Goal: Information Seeking & Learning: Check status

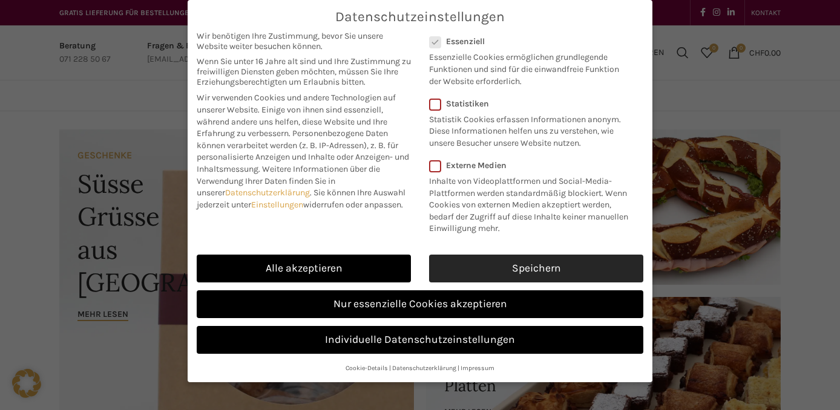
click at [604, 270] on link "Speichern" at bounding box center [536, 269] width 214 height 28
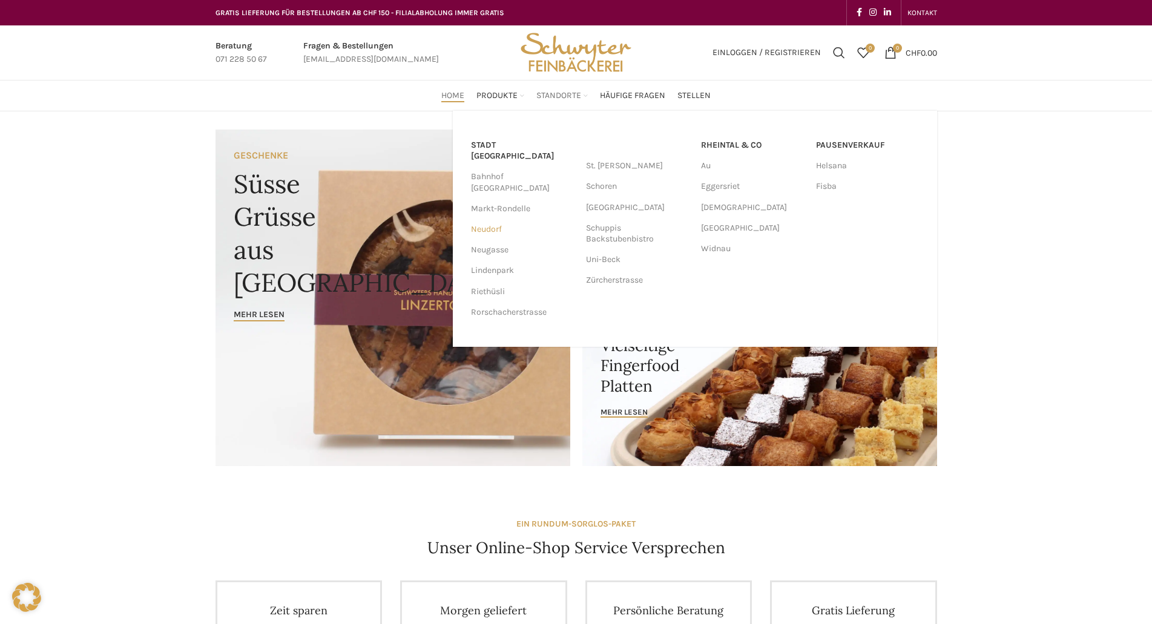
click at [487, 219] on link "Neudorf" at bounding box center [522, 229] width 103 height 21
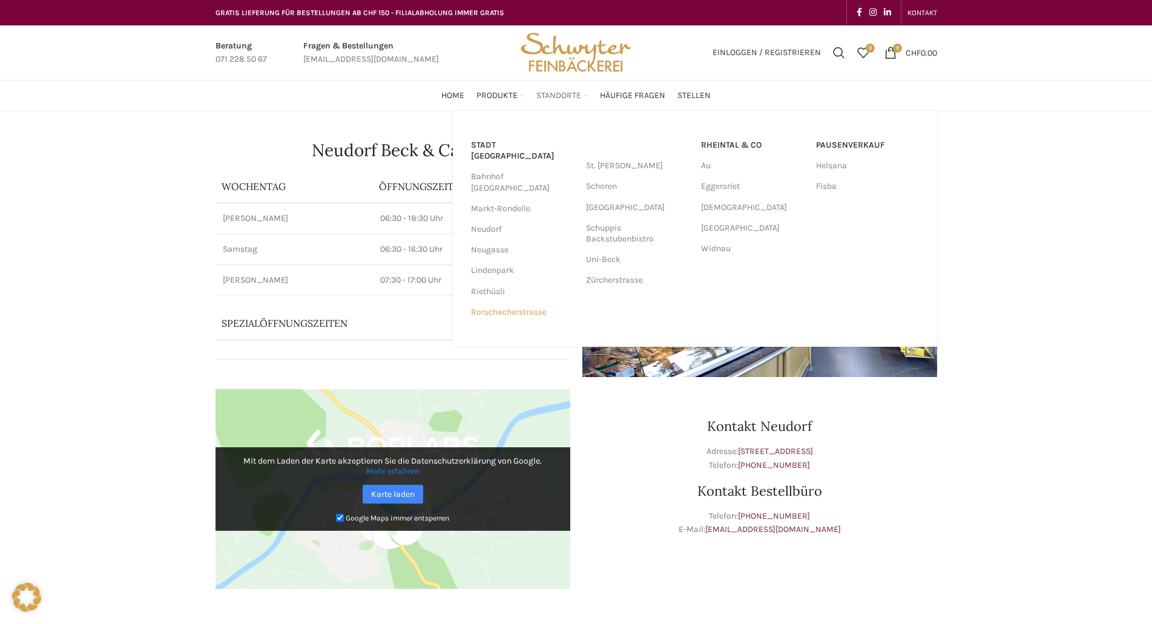
click at [516, 302] on link "Rorschacherstrasse" at bounding box center [522, 312] width 103 height 21
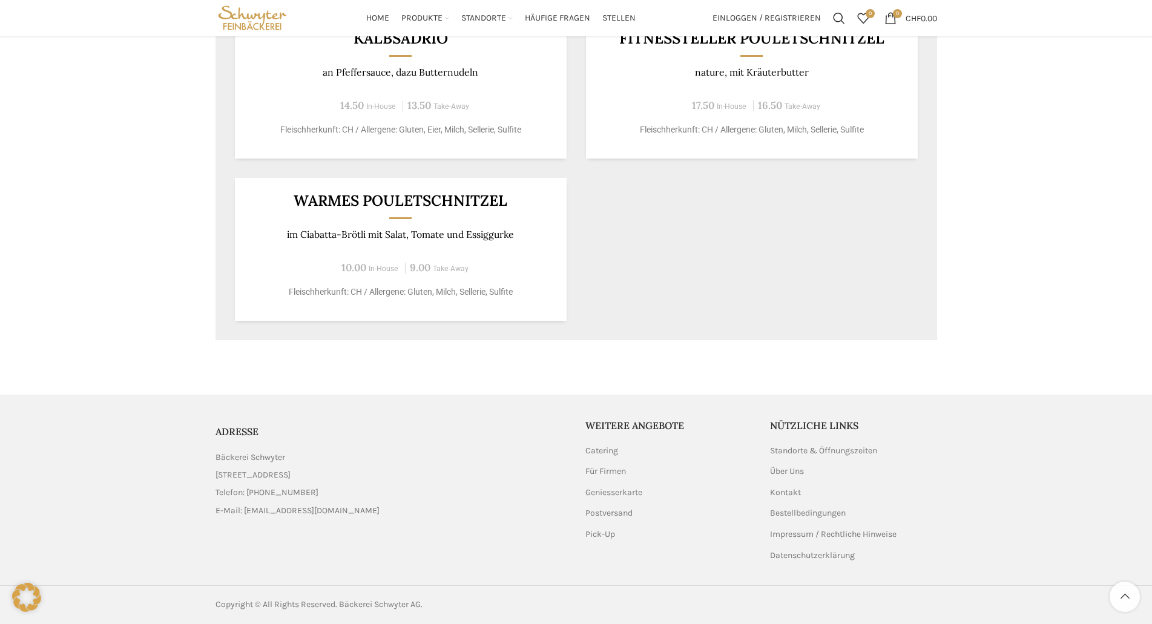
scroll to position [474, 0]
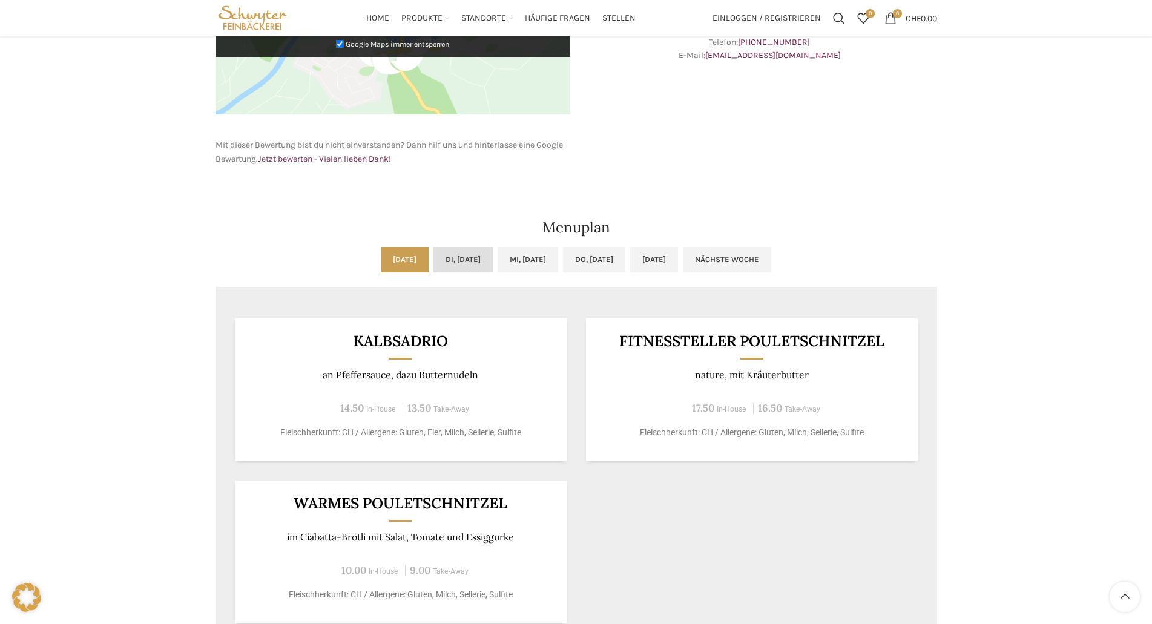
click at [441, 262] on link "Di, [DATE]" at bounding box center [462, 259] width 59 height 25
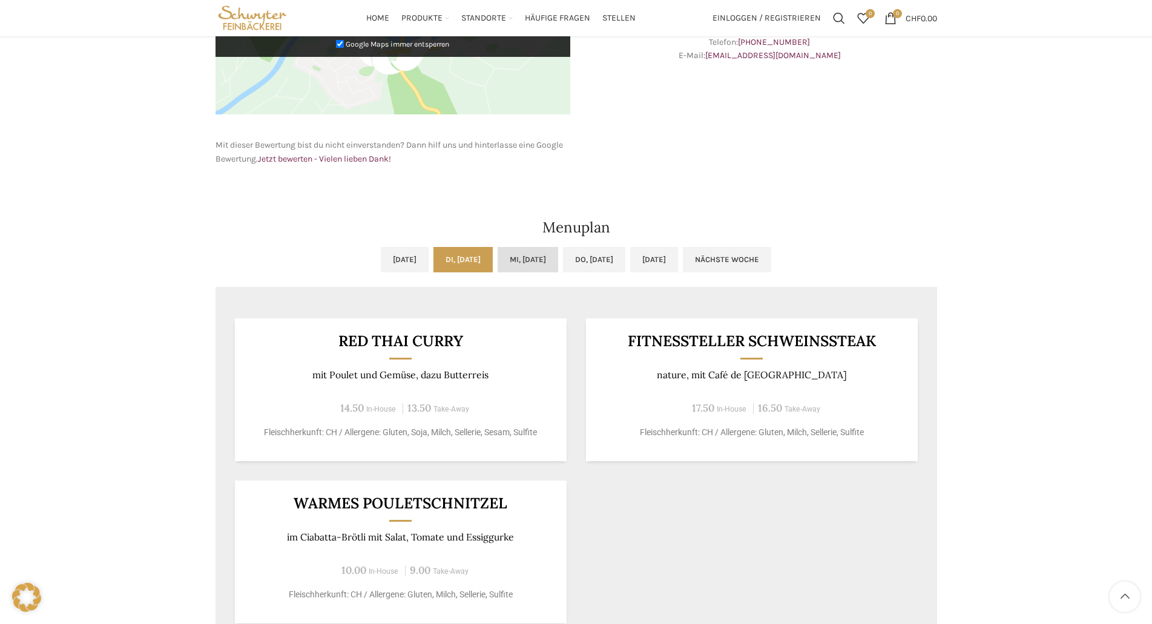
click at [535, 257] on link "Mi, [DATE]" at bounding box center [528, 259] width 61 height 25
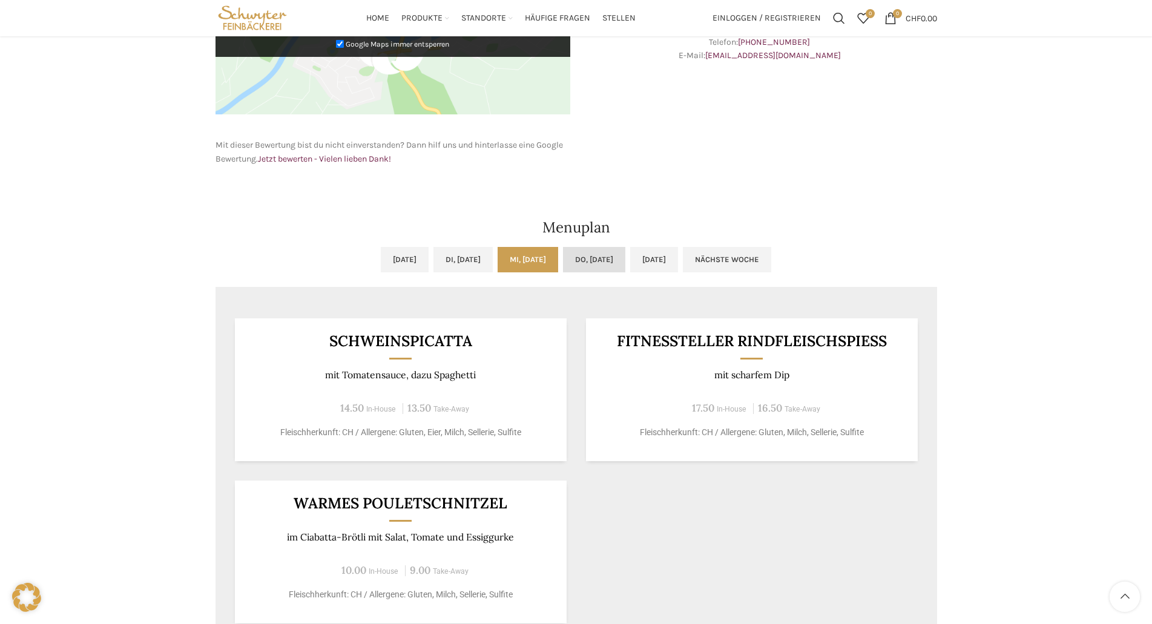
click at [609, 251] on link "Do, [DATE]" at bounding box center [594, 259] width 62 height 25
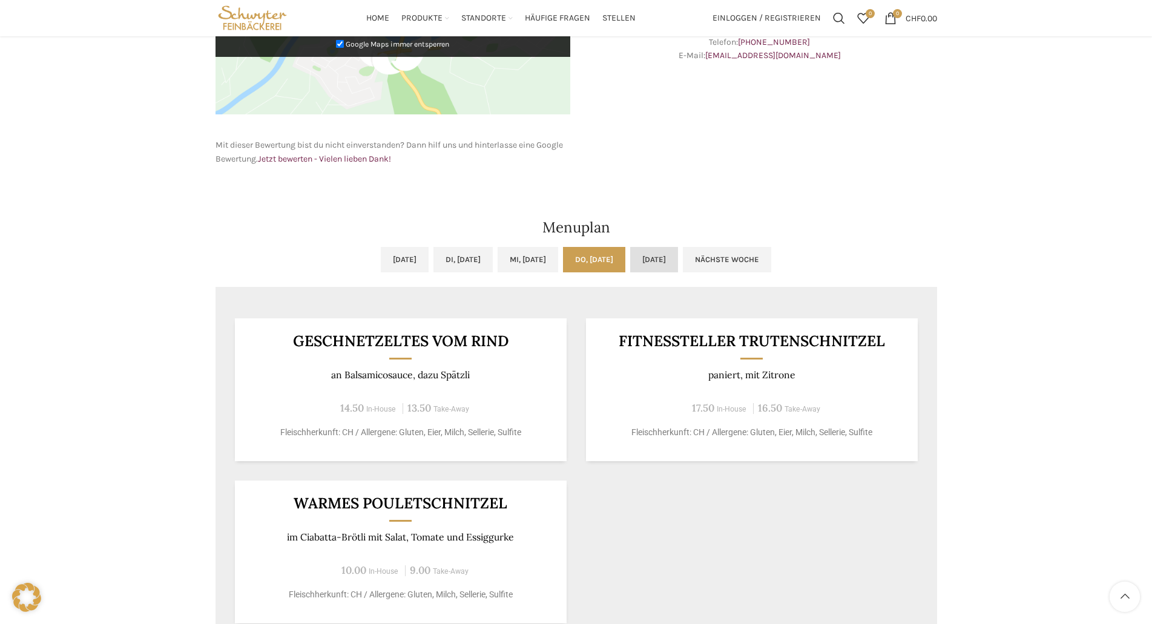
click at [678, 255] on link "[DATE]" at bounding box center [654, 259] width 48 height 25
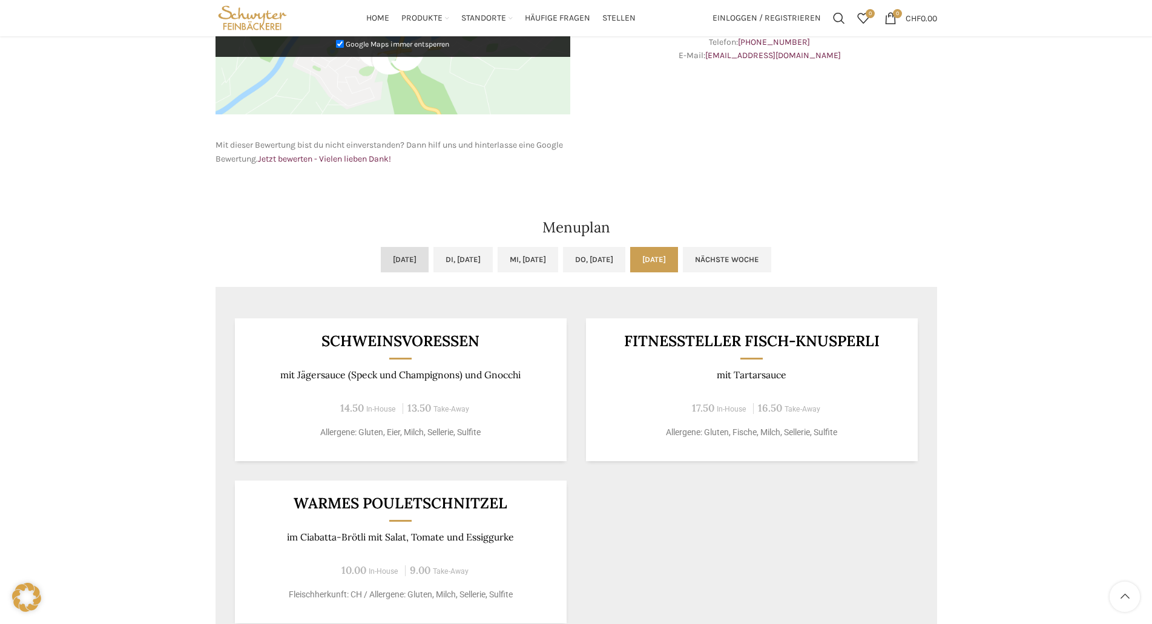
click at [381, 265] on link "[DATE]" at bounding box center [405, 259] width 48 height 25
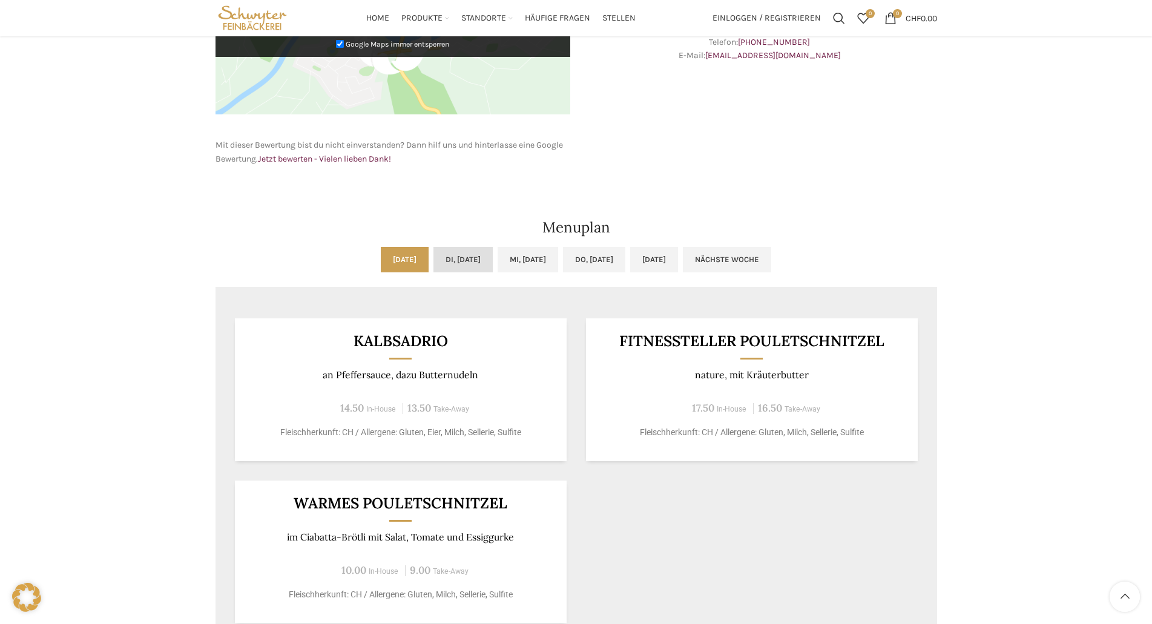
click at [457, 263] on link "Di, [DATE]" at bounding box center [462, 259] width 59 height 25
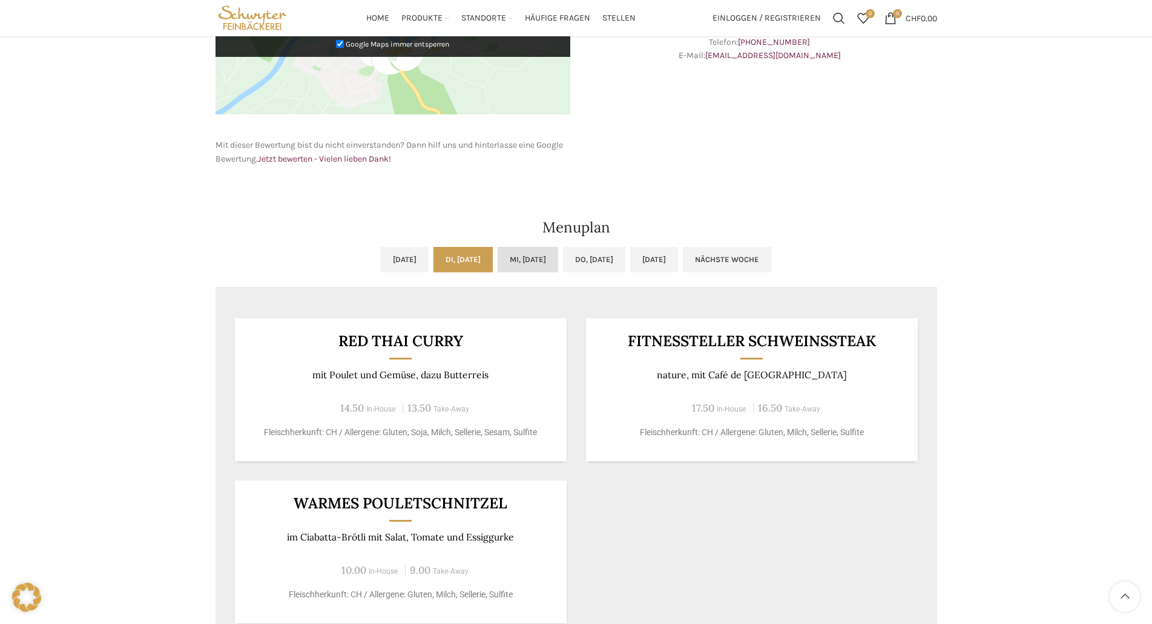
click at [554, 260] on link "Mi, [DATE]" at bounding box center [528, 259] width 61 height 25
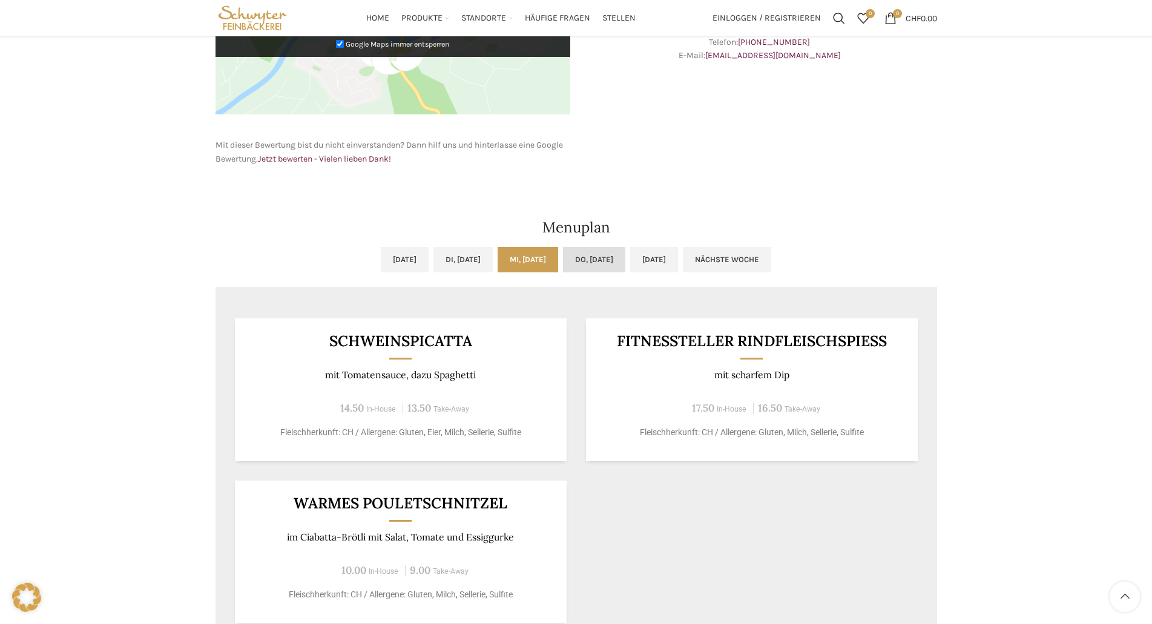
click at [612, 256] on link "Do, [DATE]" at bounding box center [594, 259] width 62 height 25
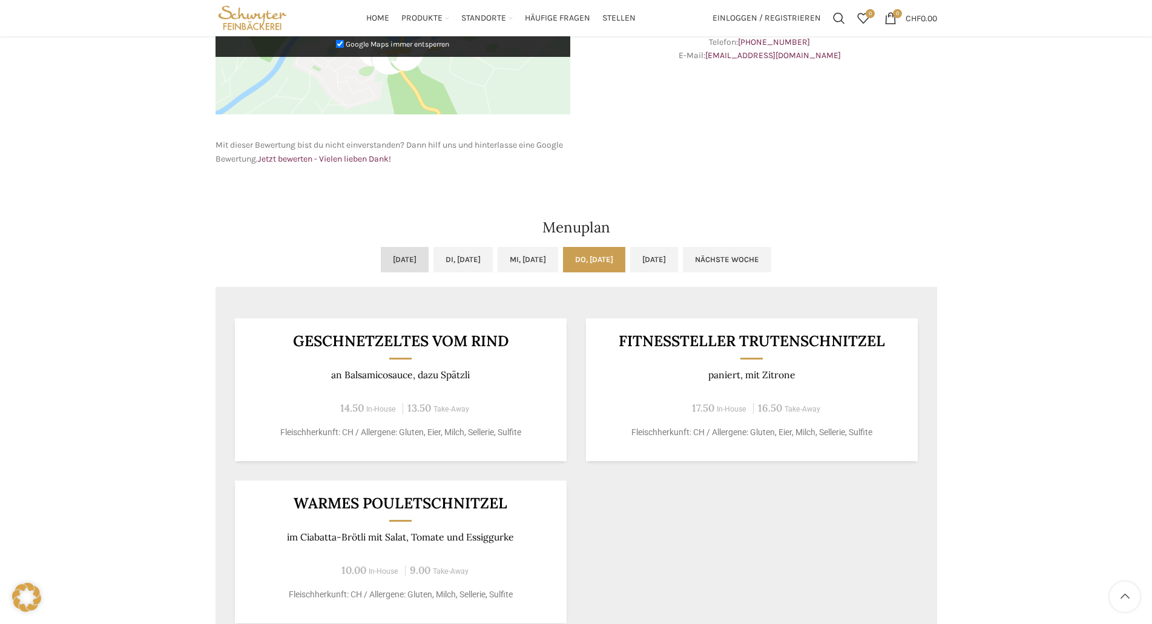
click at [381, 263] on link "[DATE]" at bounding box center [405, 259] width 48 height 25
